Goal: Task Accomplishment & Management: Use online tool/utility

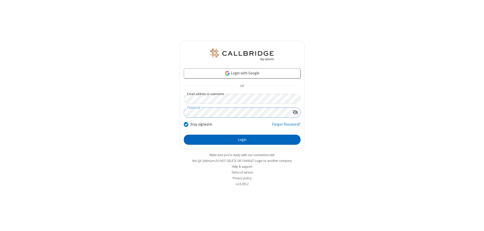
click at [242, 140] on button "Login" at bounding box center [242, 140] width 117 height 10
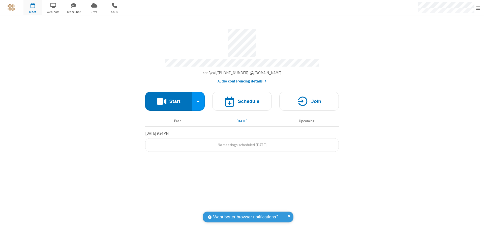
click at [168, 99] on button "Start" at bounding box center [168, 101] width 47 height 19
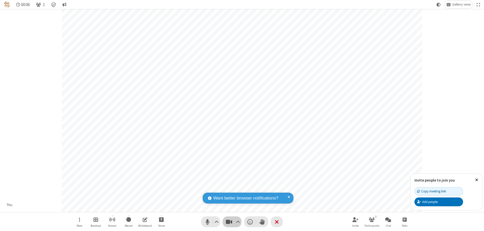
click at [229, 221] on span "Stop video (⌘+Shift+V)" at bounding box center [229, 221] width 8 height 7
click at [229, 221] on span "Start video (⌘+Shift+V)" at bounding box center [229, 221] width 8 height 7
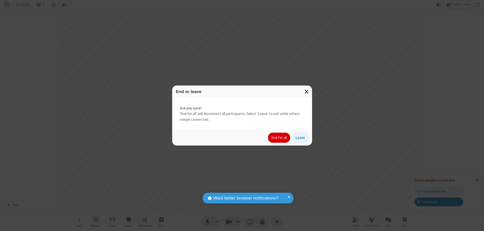
click at [279, 138] on button "End for all" at bounding box center [279, 137] width 22 height 10
